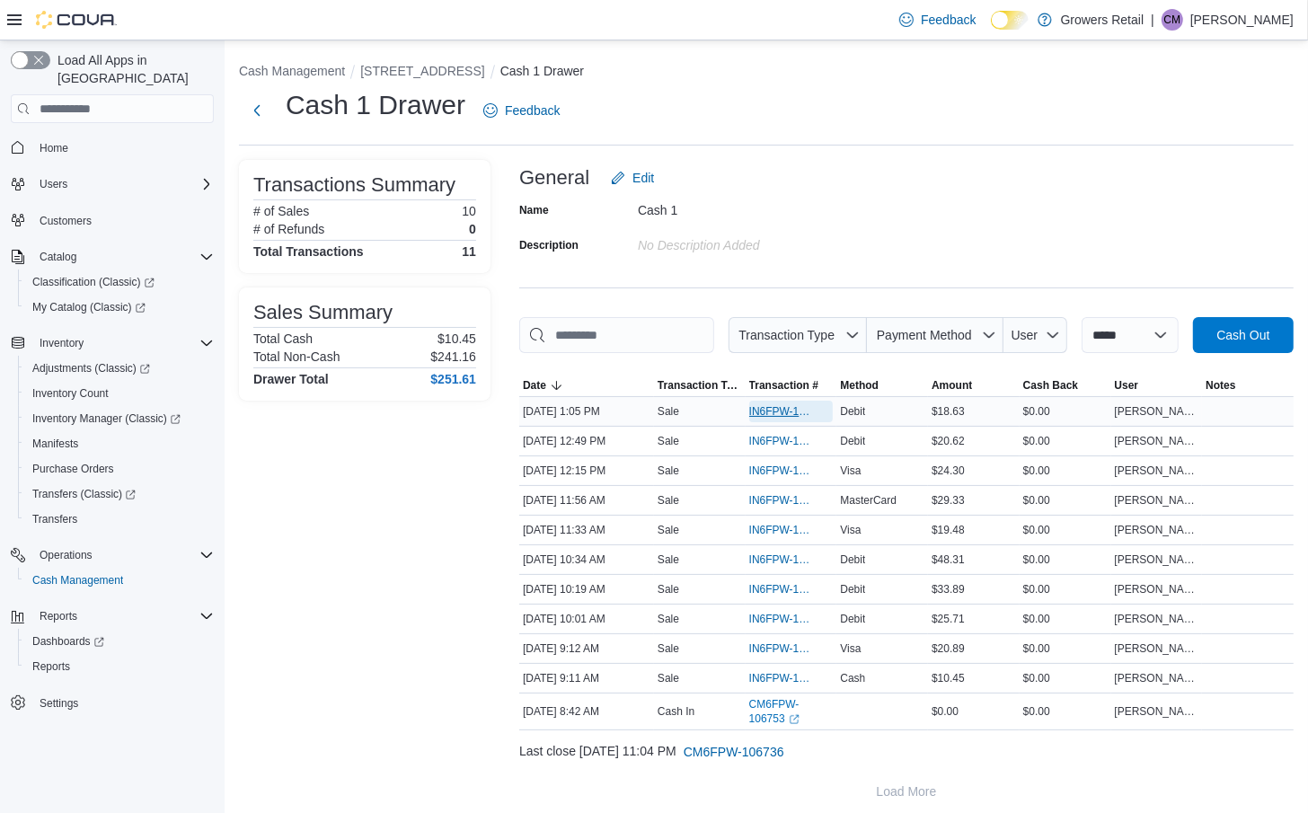
click at [790, 418] on span "IN6FPW-1994539" at bounding box center [782, 411] width 66 height 14
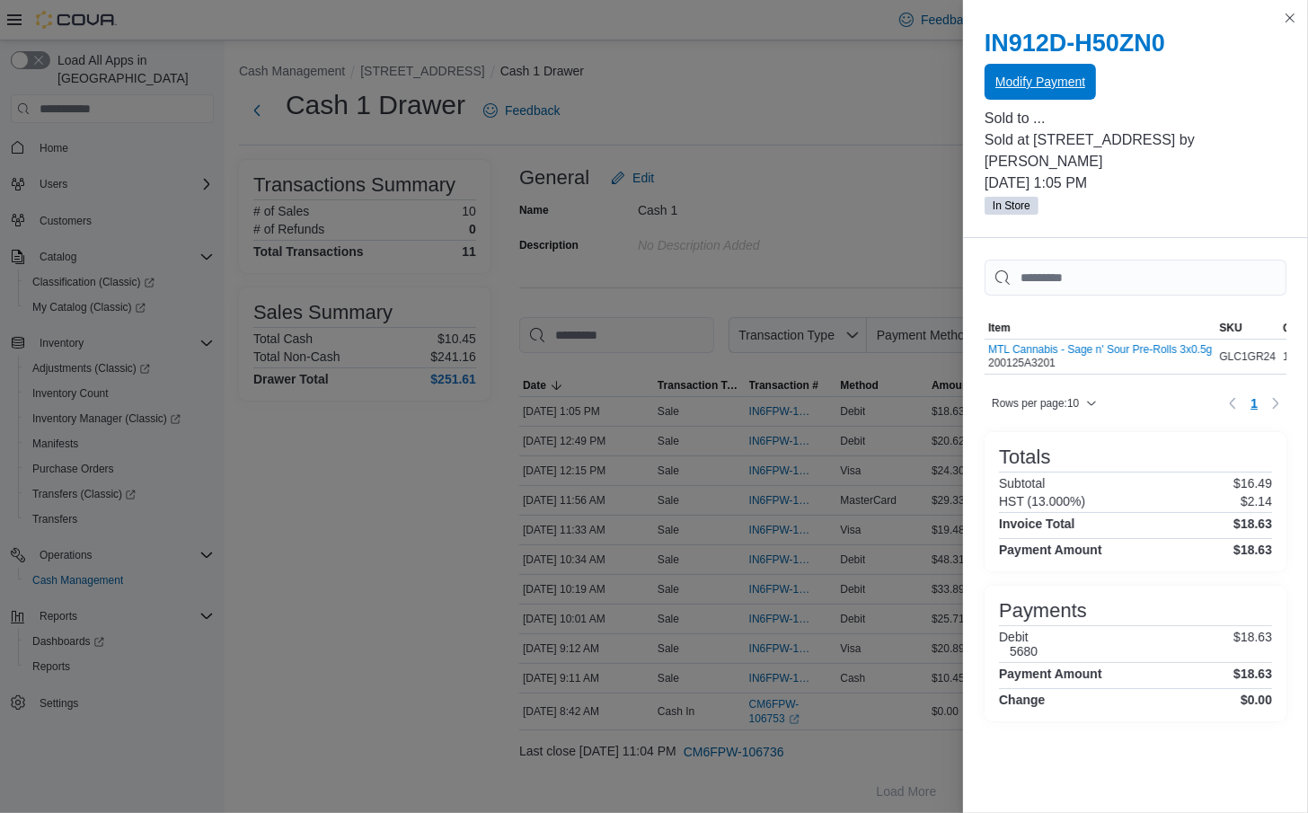
click at [1043, 93] on span "Modify Payment" at bounding box center [1040, 82] width 90 height 36
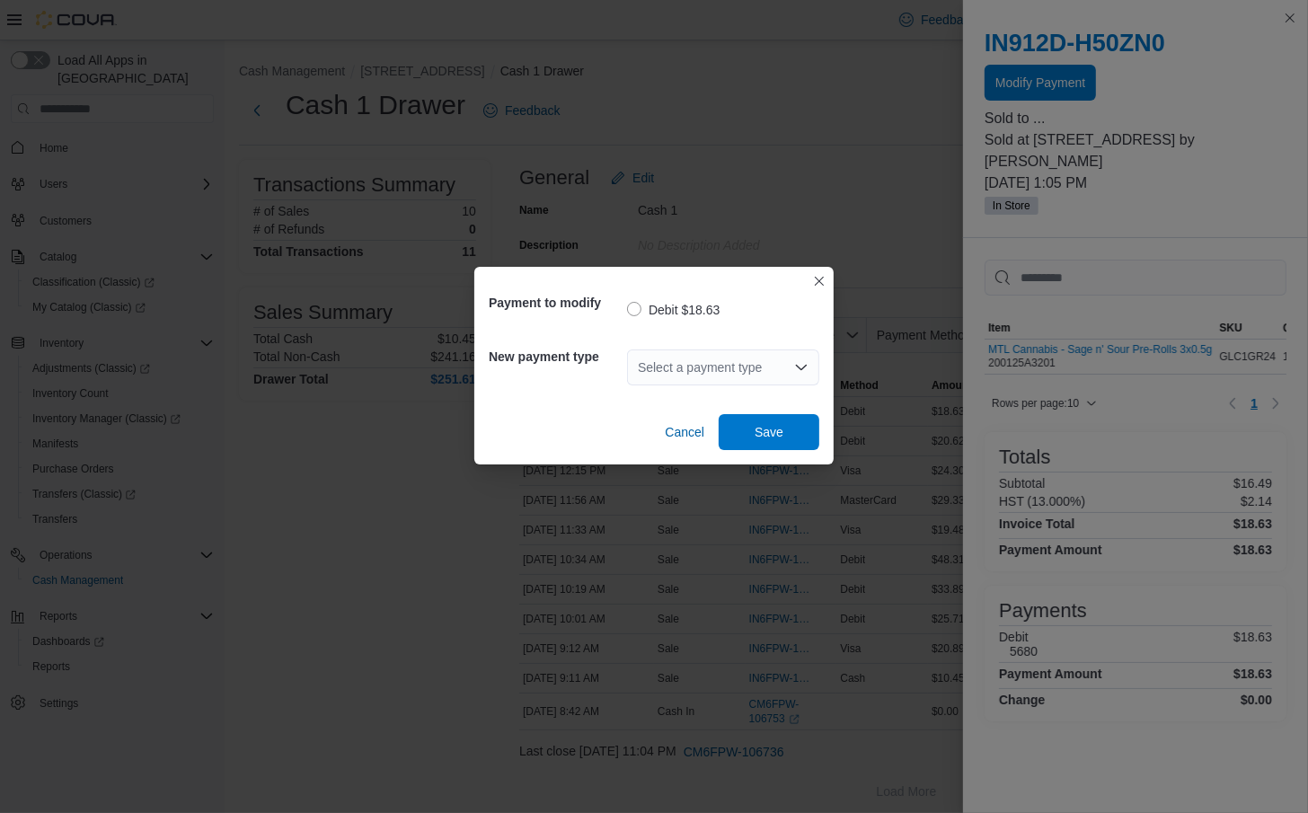
click at [780, 353] on div "Select a payment type" at bounding box center [723, 367] width 192 height 36
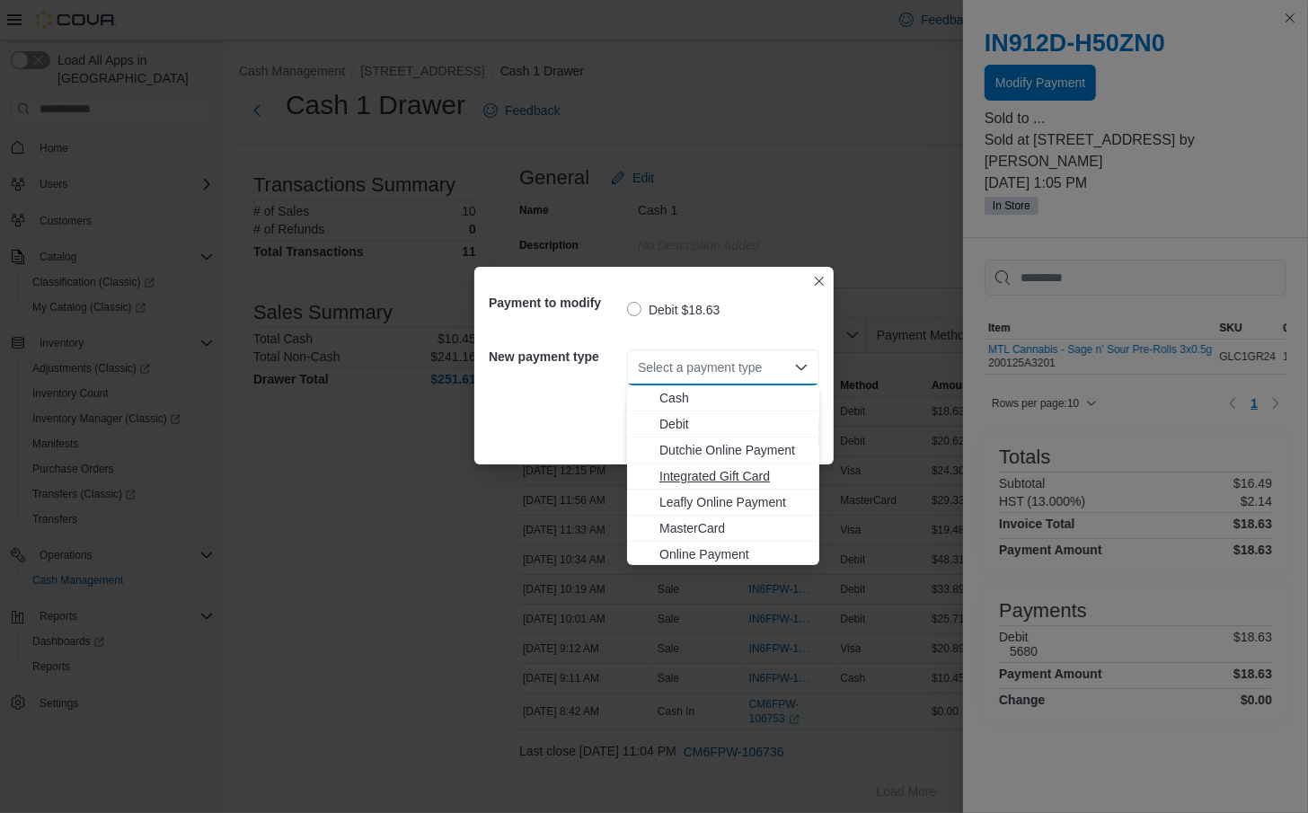
scroll to position [28, 0]
click at [736, 545] on span "Visa" at bounding box center [733, 552] width 149 height 18
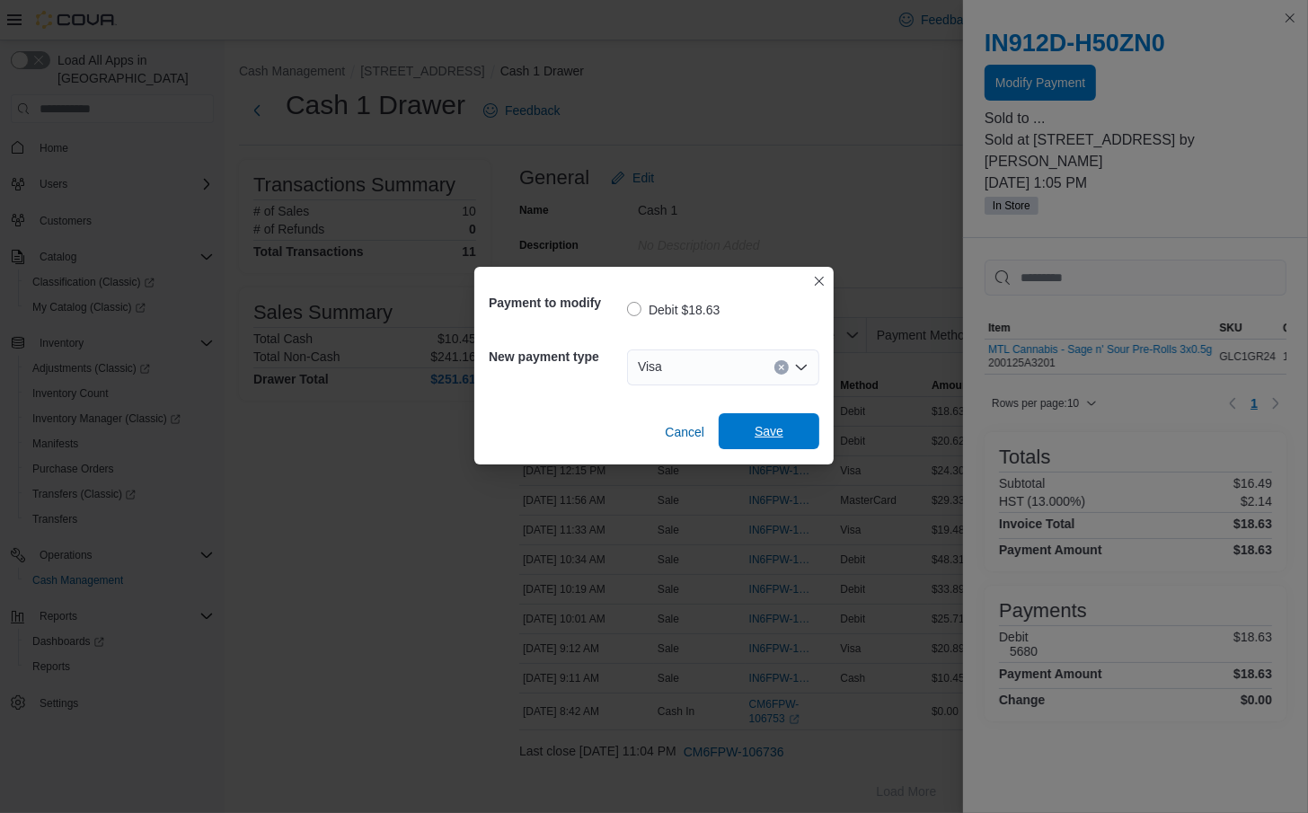
click at [771, 431] on span "Save" at bounding box center [768, 431] width 29 height 18
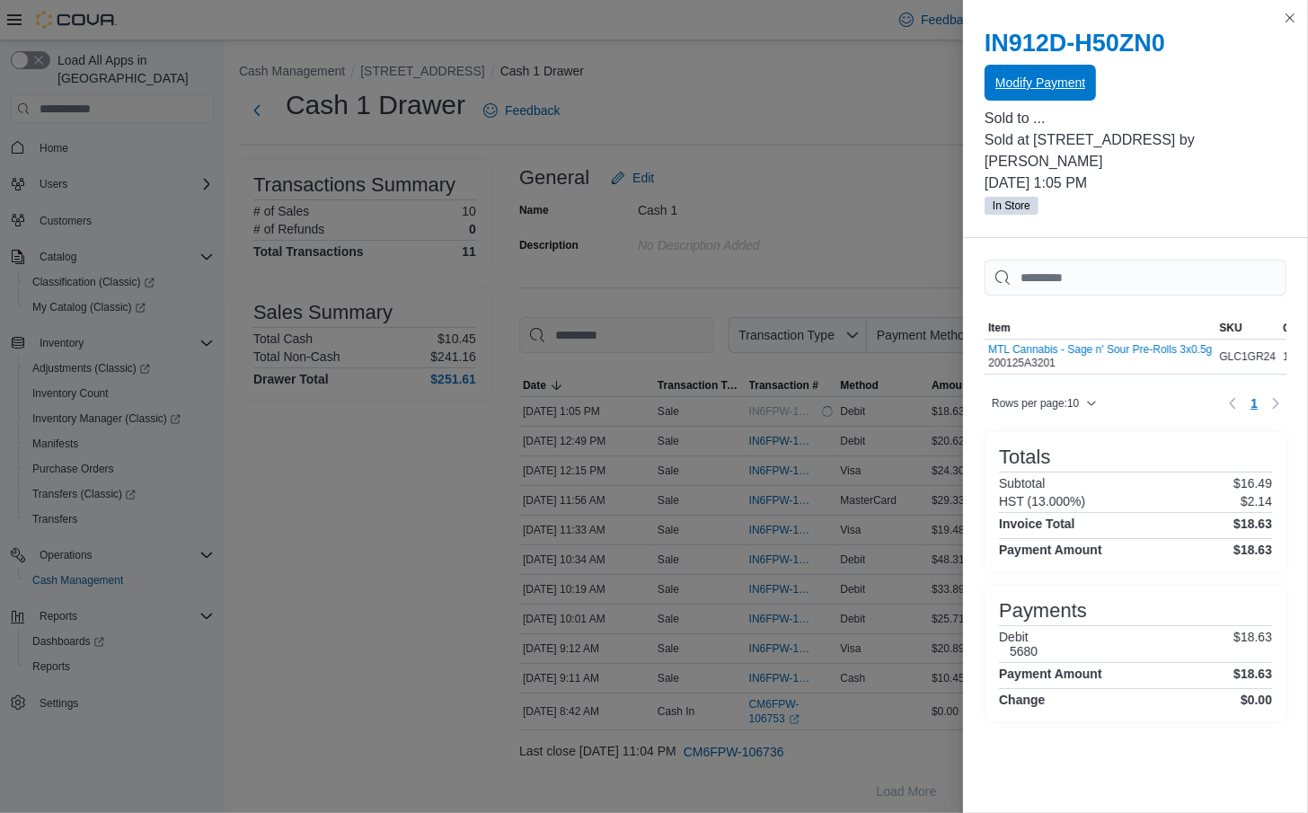
scroll to position [0, 0]
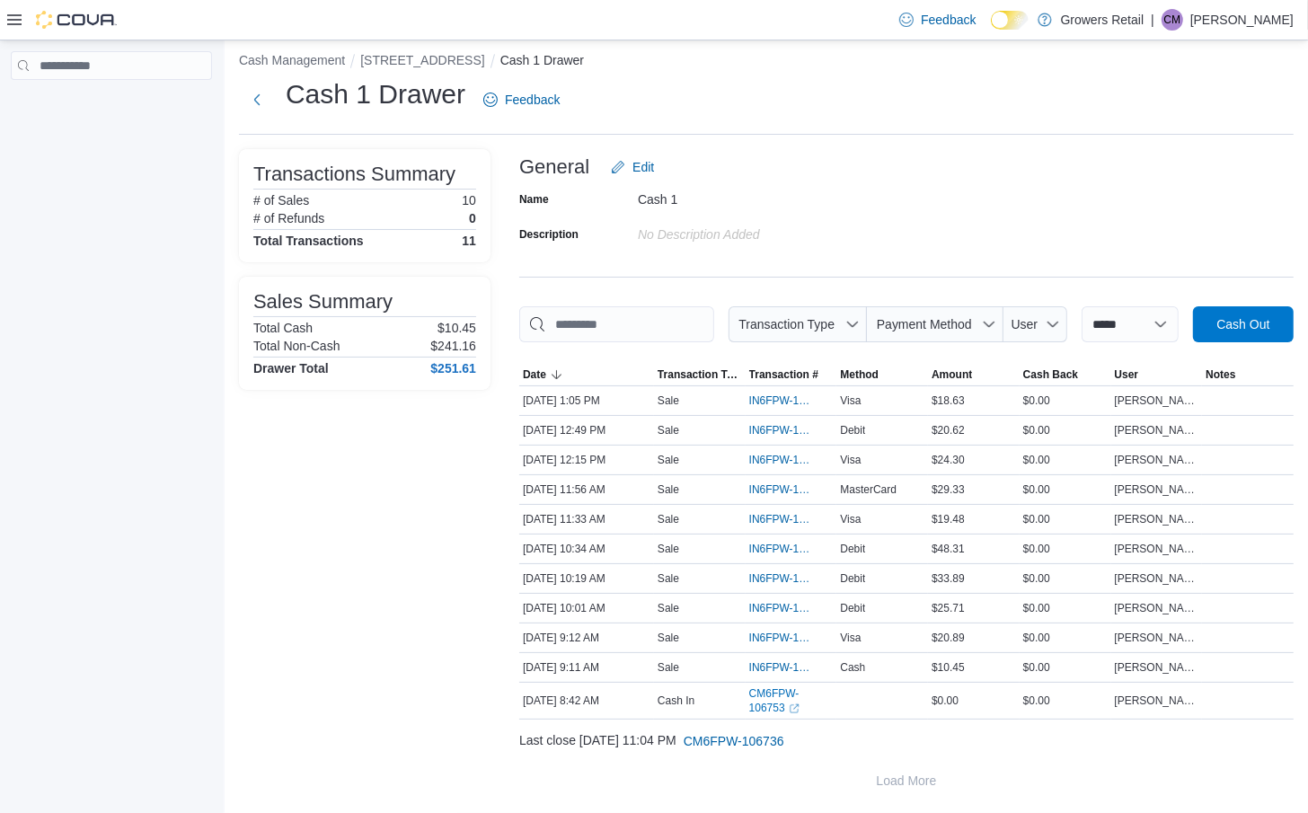
scroll to position [57, 0]
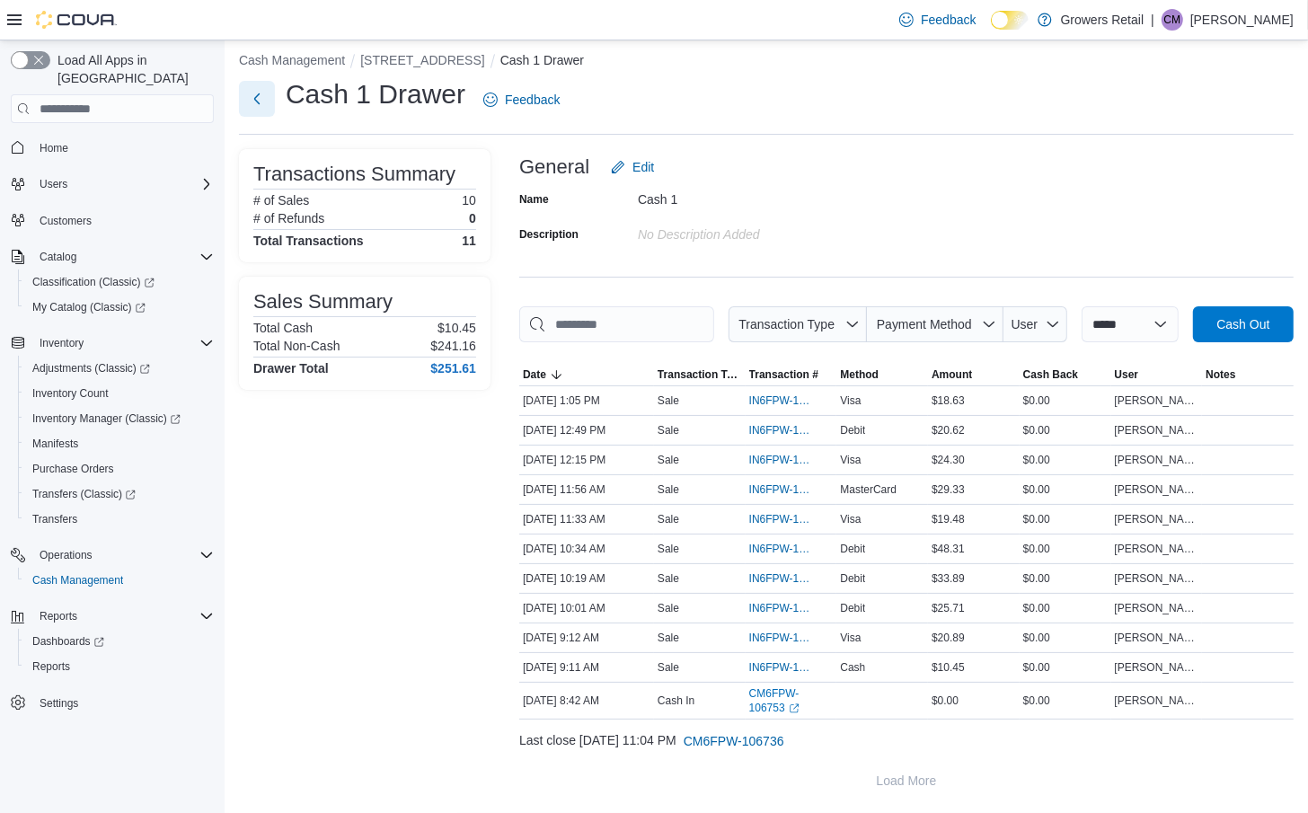
click at [269, 81] on button "Next" at bounding box center [257, 99] width 36 height 36
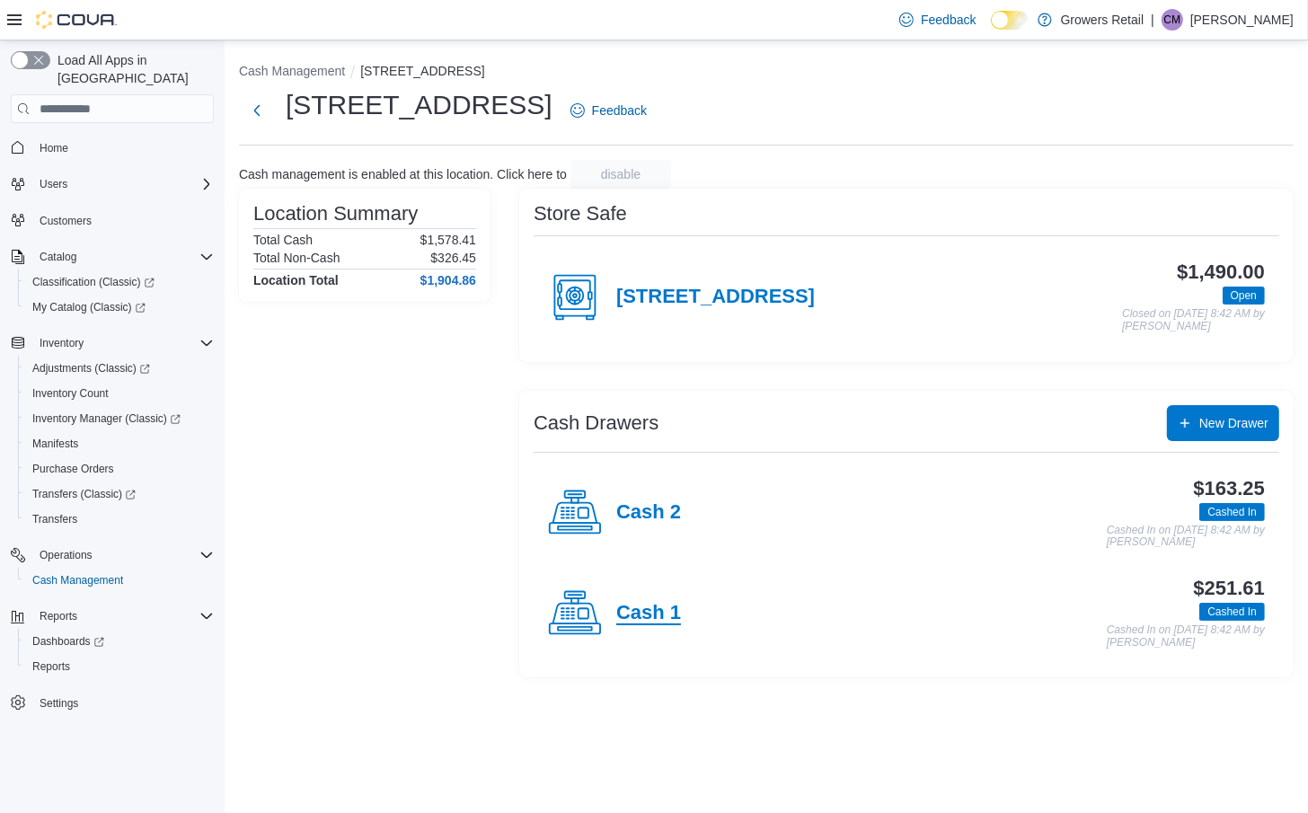
click at [630, 612] on h4 "Cash 1" at bounding box center [648, 613] width 65 height 23
